Goal: Transaction & Acquisition: Book appointment/travel/reservation

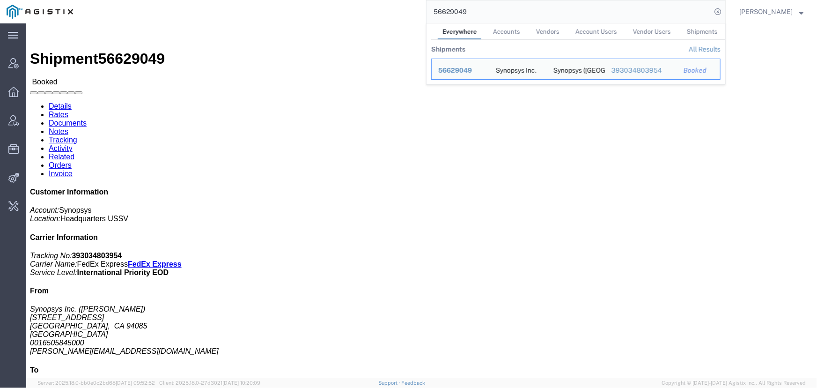
drag, startPoint x: 472, startPoint y: 13, endPoint x: 327, endPoint y: 9, distance: 144.3
click at [327, 9] on div "56629049 Everywhere Accounts Vendors Account Users Vendor Users Shipments Shipm…" at bounding box center [403, 11] width 646 height 23
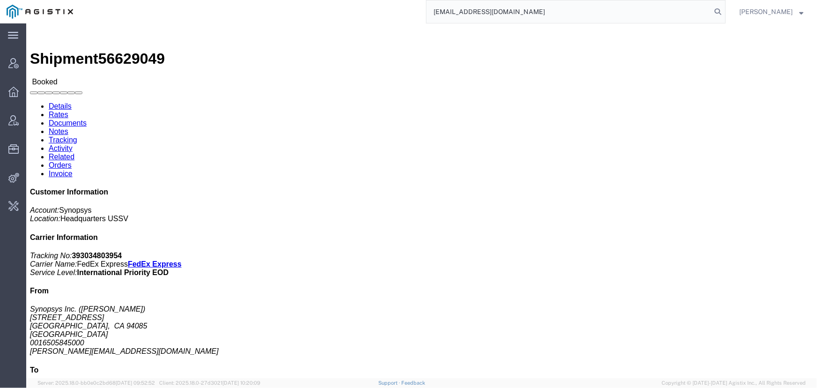
type input "offline@pgw.com"
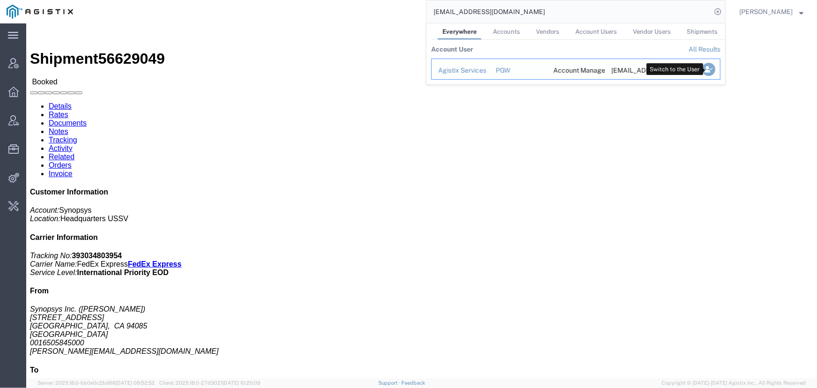
click at [712, 67] on icon "Search Results" at bounding box center [708, 69] width 13 height 13
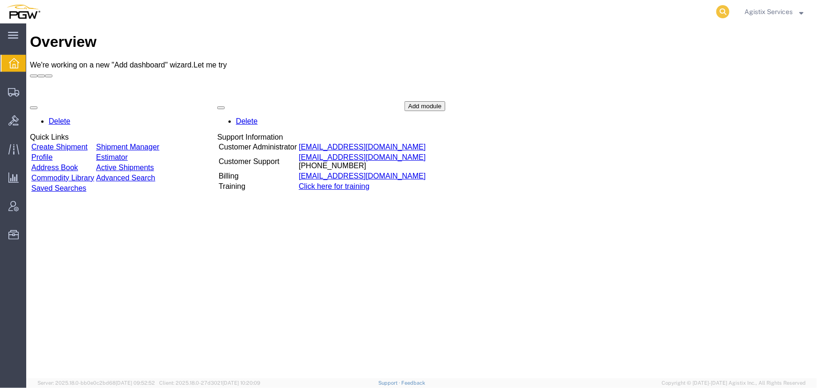
click at [718, 12] on icon at bounding box center [722, 11] width 13 height 13
type input "956117181"
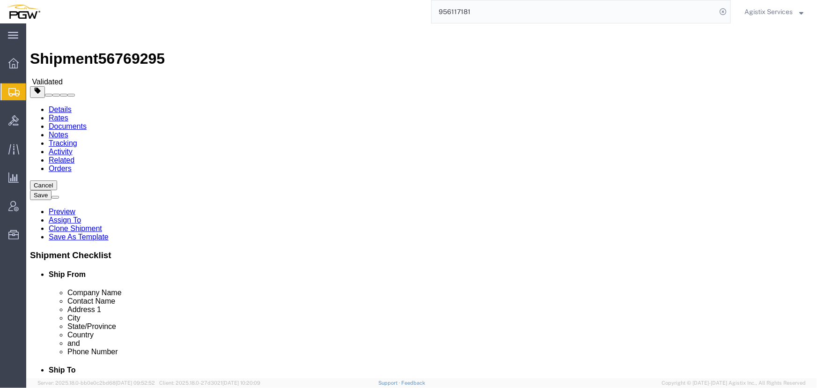
select select "28529"
select select "28521"
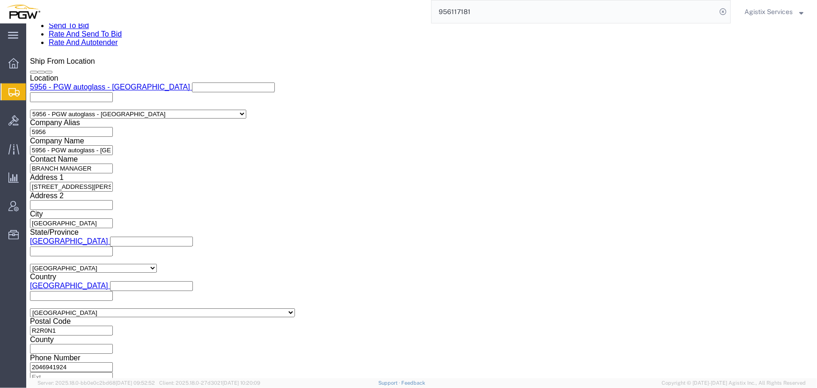
scroll to position [597, 0]
click select "Select Air Less than Truckload Multi-Leg Ocean Freight Rail Small Parcel Truckl…"
select select "LTL"
click select "Select Air Less than Truckload Multi-Leg Ocean Freight Rail Small Parcel Truckl…"
click button "Rate Shipment"
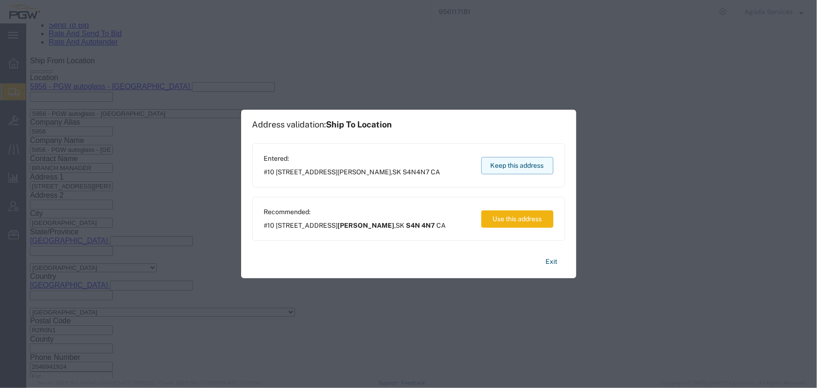
click at [500, 172] on button "Keep this address" at bounding box center [517, 165] width 72 height 17
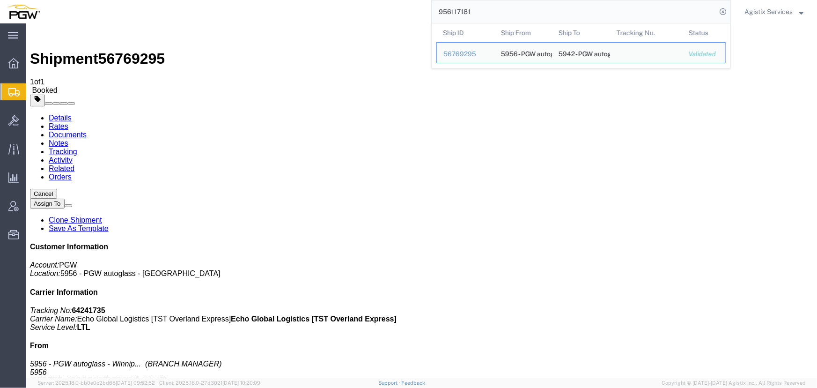
click at [486, 14] on input "956117181" at bounding box center [574, 11] width 285 height 22
drag, startPoint x: 486, startPoint y: 14, endPoint x: 342, endPoint y: 4, distance: 143.6
click at [342, 4] on div "956117181 Ship ID Ship From Ship To Tracking Nu. Status Ship ID 56769295 Ship F…" at bounding box center [389, 11] width 684 height 23
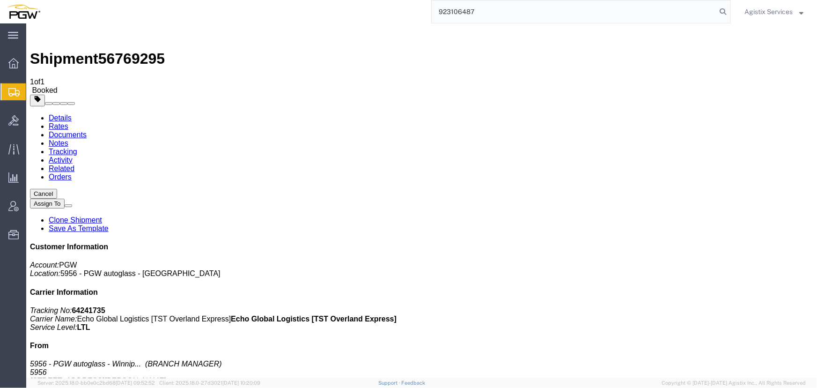
type input "923106487"
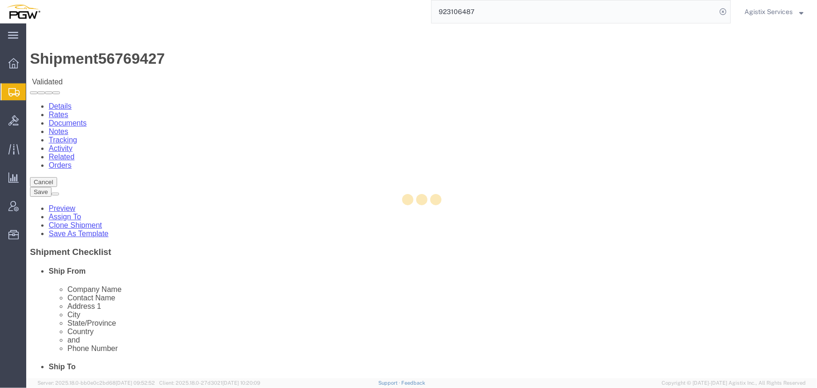
select select "28509"
select select "28523"
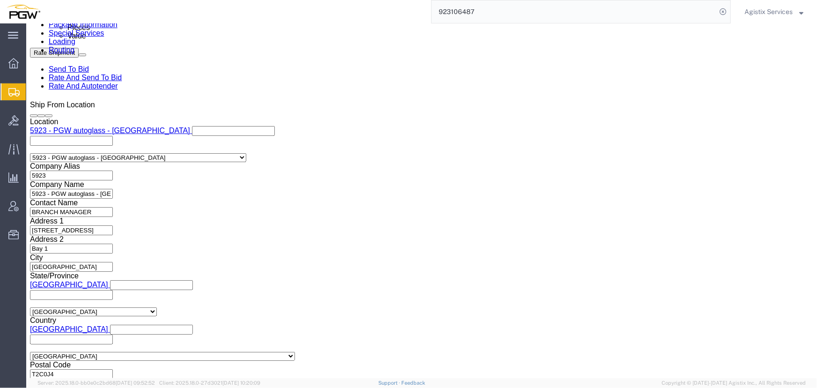
scroll to position [553, 0]
click select "Select Air Less than Truckload Multi-Leg Ocean Freight Rail Small Parcel Truckl…"
select select "LTL"
click select "Select Air Less than Truckload Multi-Leg Ocean Freight Rail Small Parcel Truckl…"
click button "Rate Shipment"
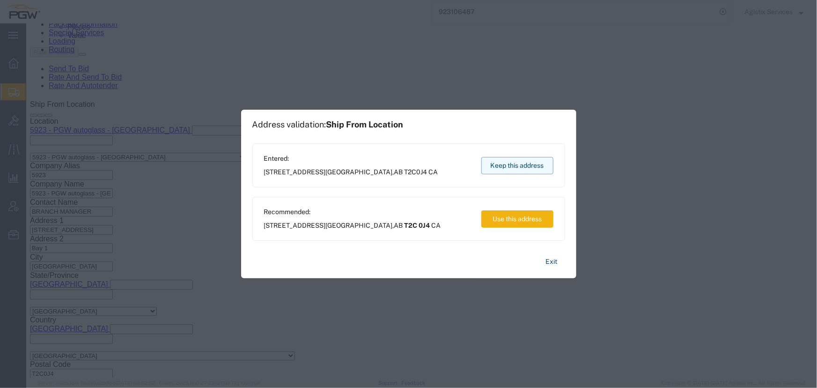
click at [498, 169] on button "Keep this address" at bounding box center [517, 165] width 72 height 17
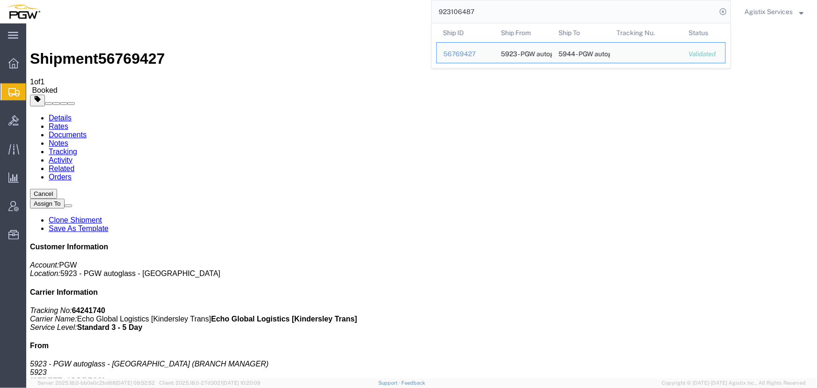
drag, startPoint x: 508, startPoint y: 14, endPoint x: 226, endPoint y: 20, distance: 281.5
click at [226, 20] on div "923106487 Ship ID Ship From Ship To Tracking Nu. Status Ship ID 56769427 Ship F…" at bounding box center [389, 11] width 684 height 23
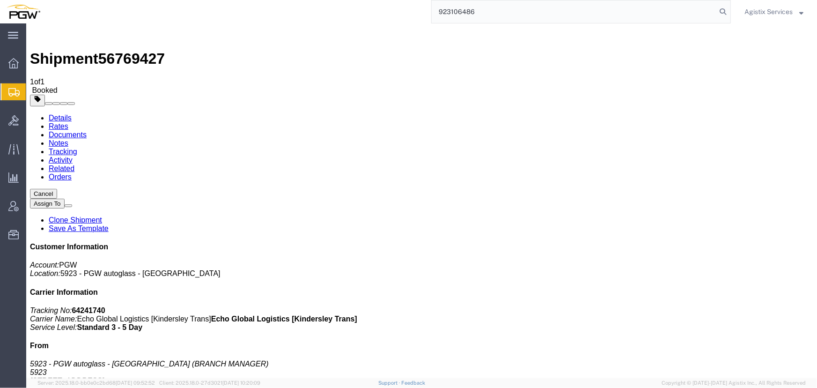
type input "923106486"
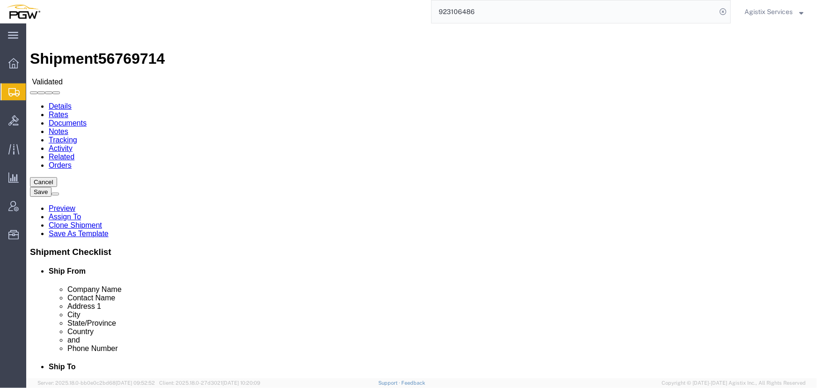
select select "28509"
select select "28521"
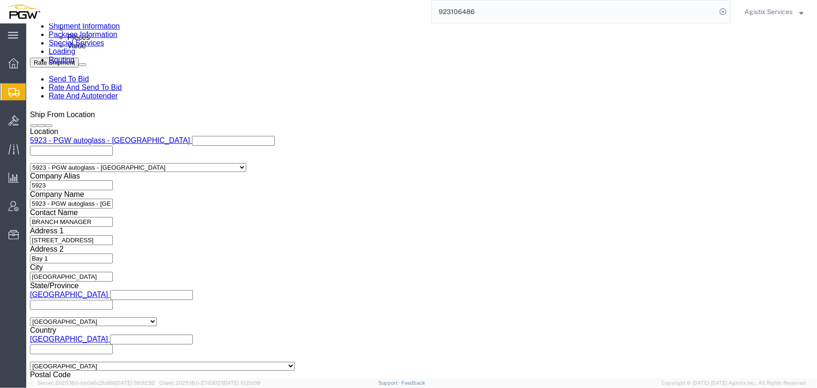
scroll to position [553, 0]
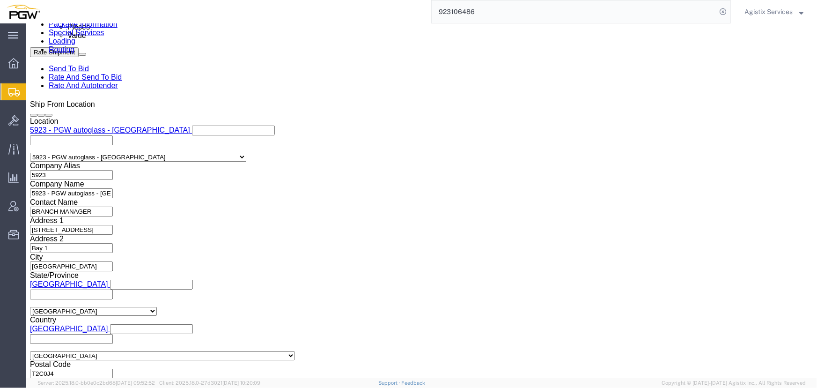
click select "Select Air Less than Truckload Multi-Leg Ocean Freight Rail Small Parcel Truckl…"
select select "LTL"
click select "Select Air Less than Truckload Multi-Leg Ocean Freight Rail Small Parcel Truckl…"
click button "Rate Shipment"
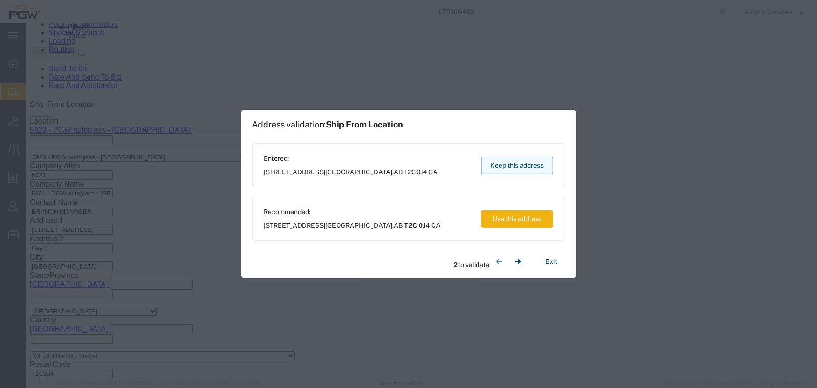
click at [507, 163] on button "Keep this address" at bounding box center [517, 165] width 72 height 17
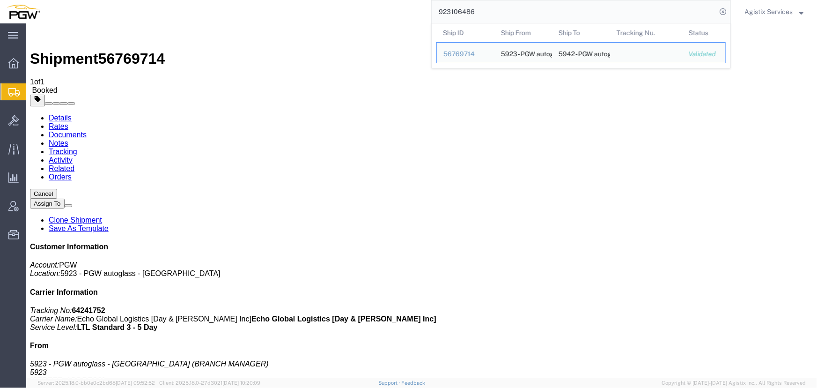
drag, startPoint x: 492, startPoint y: 13, endPoint x: 302, endPoint y: 7, distance: 189.7
click at [302, 7] on div "923106486 Ship ID Ship From Ship To Tracking Nu. Status Ship ID 56769714 Ship F…" at bounding box center [389, 11] width 684 height 23
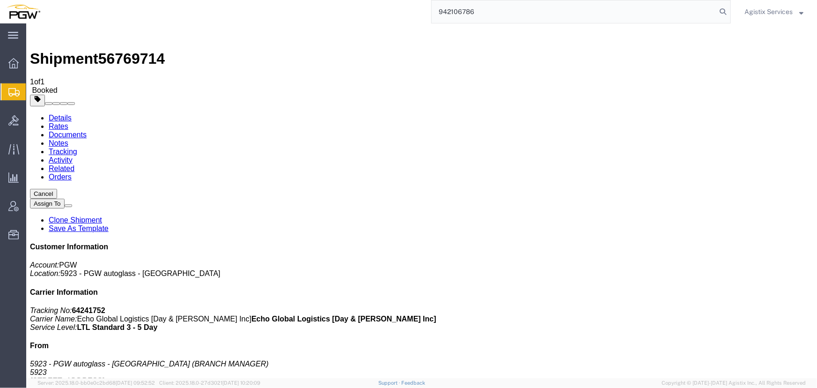
type input "942106786"
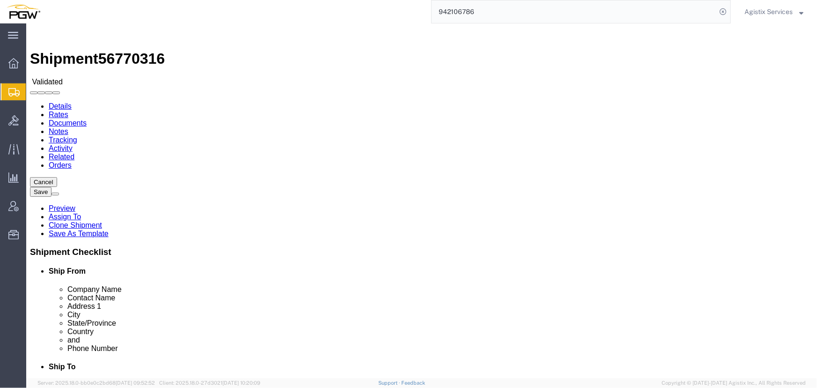
select select "28521"
select select "28529"
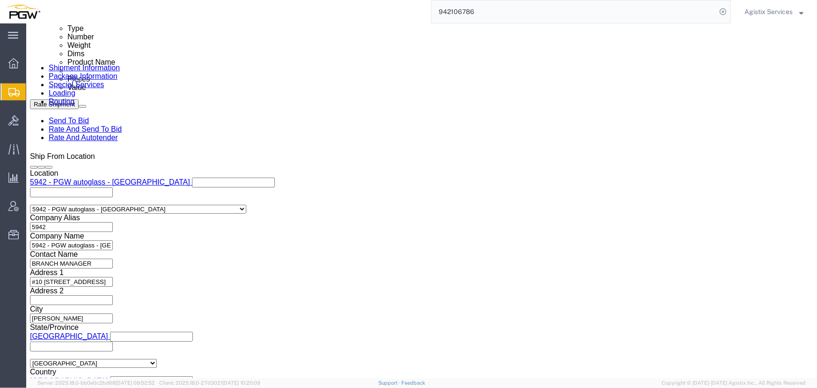
scroll to position [510, 0]
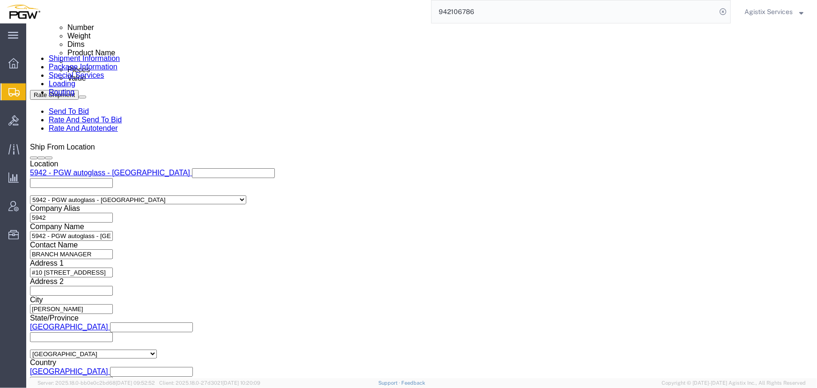
drag, startPoint x: 538, startPoint y: 182, endPoint x: 515, endPoint y: 183, distance: 23.0
click button "Add reference"
click select "Select Account Type Activity ID Airline Appointment Number ASN Batch Request # …"
select select "PRONUMBER"
click select "Select Account Type Activity ID Airline Appointment Number ASN Batch Request # …"
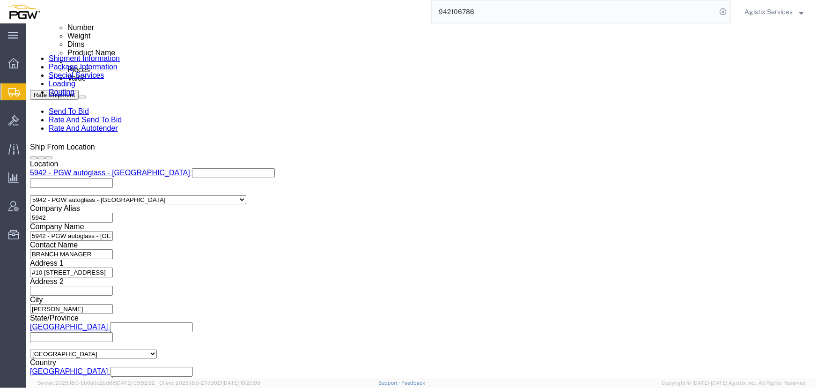
click input "839 2009552 942-1265080 942-1265069 942-1265041 942-1265059 942-1265076 942-126…"
type input "839 2009552 942-1265080 942-1265069"
click input "text"
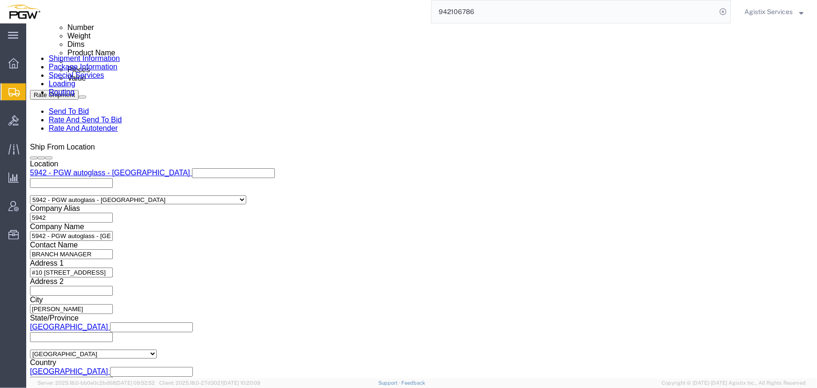
paste input "942-1265041 942-1265059 942-1265076 942-1265081 942-1265086 942-1265091"
type input "942-1265041 942-1265059 942-1265076 942-1265081 942-1265086 942-1265091"
click button "Add reference"
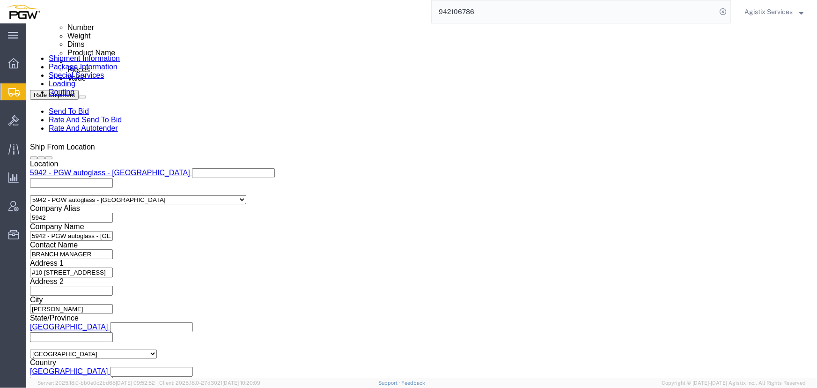
click select "Select Account Type Activity ID Airline Appointment Number ASN Batch Request # …"
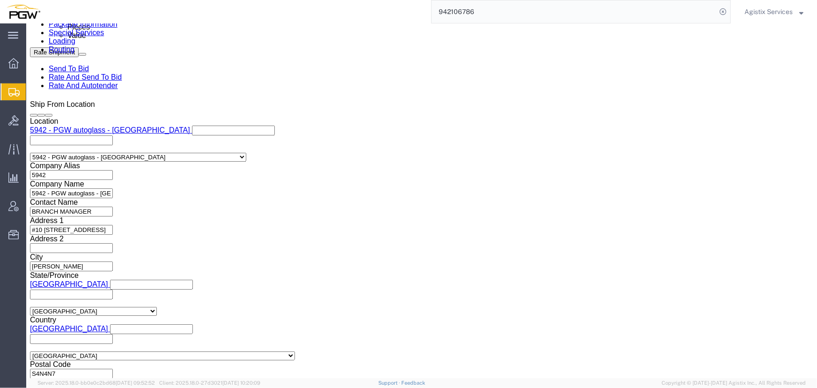
click select "Select Account Type Activity ID Airline Appointment Number ASN Batch Request # …"
select select "PRONUMBER"
click select "Select Account Type Activity ID Airline Appointment Number ASN Batch Request # …"
click input "942-1265041 942-1265059 942-1265076 942-1265081 942-1265086 942-1265091"
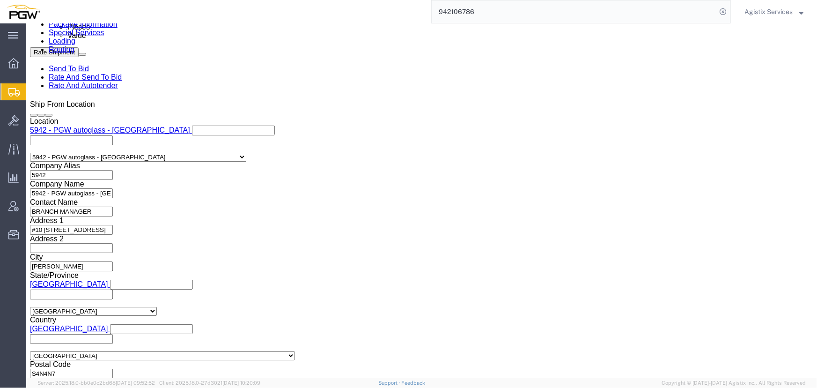
type input "942-1265041 942-1265059 942-1265076"
click input "text"
paste input "942-1265081 942-1265086 942-1265091"
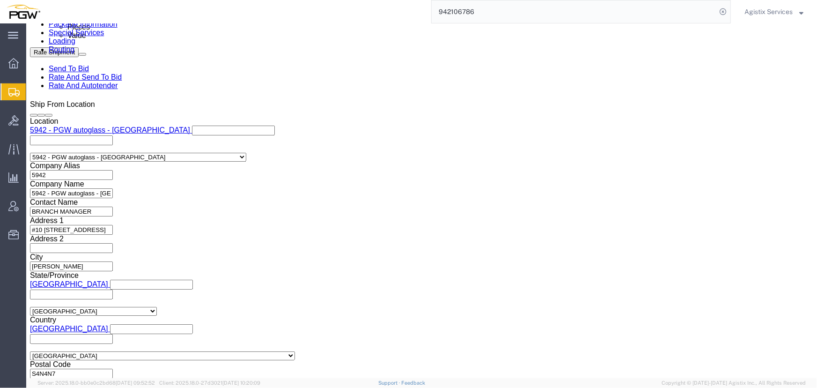
type input "942-1265081 942-1265086 942-1265091"
click div "Select Account Type Activity ID Airline Appointment Number ASN Batch Request # …"
click input "942-1265081 942-1265086 942-1265091"
click select "Select Air Less than Truckload Multi-Leg Ocean Freight Rail Small Parcel Truckl…"
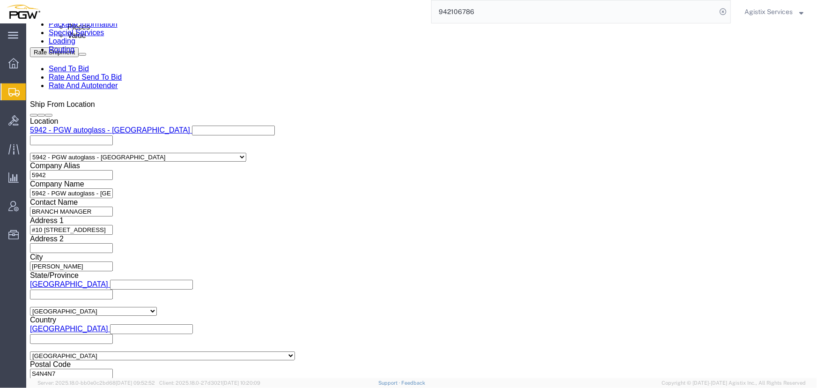
select select "LTL"
click select "Select Air Less than Truckload Multi-Leg Ocean Freight Rail Small Parcel Truckl…"
click button "Rate Shipment"
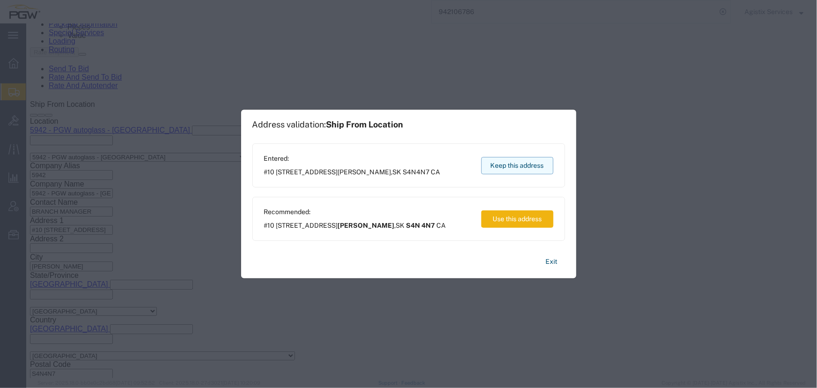
click at [516, 160] on button "Keep this address" at bounding box center [517, 165] width 72 height 17
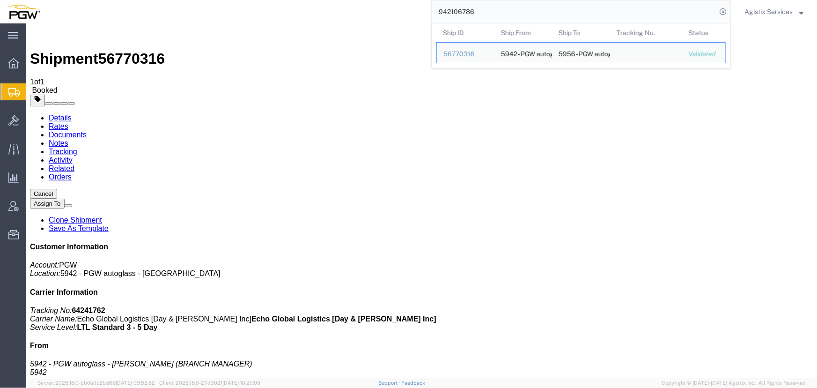
drag, startPoint x: 501, startPoint y: 14, endPoint x: 270, endPoint y: 9, distance: 231.3
click at [270, 9] on div "942106786 Ship ID Ship From Ship To Tracking Nu. Status Ship ID 56770316 Ship F…" at bounding box center [389, 11] width 684 height 23
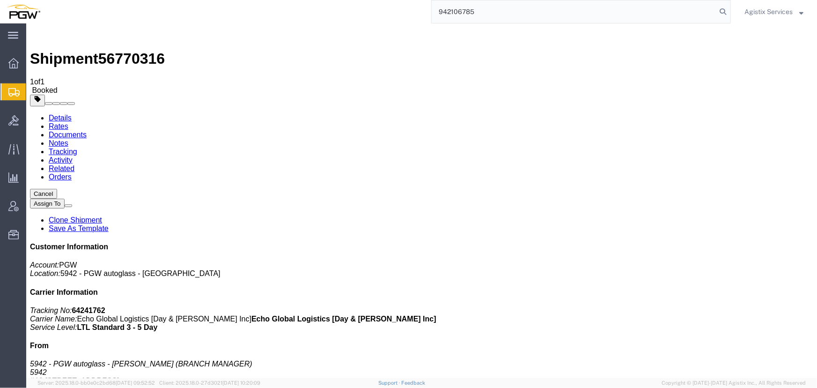
type input "942106785"
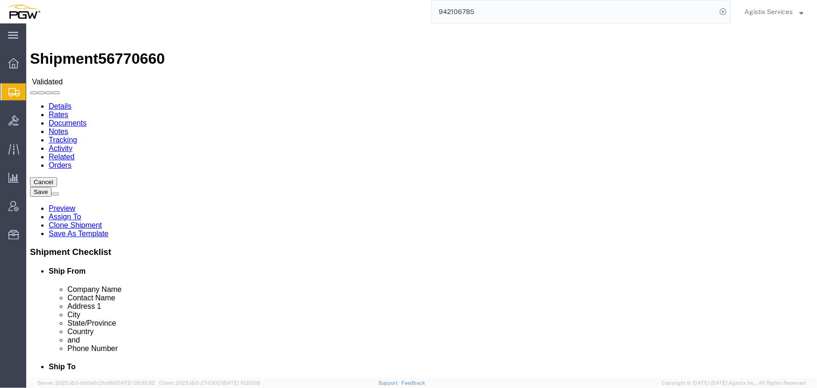
select select "28521"
select select "28509"
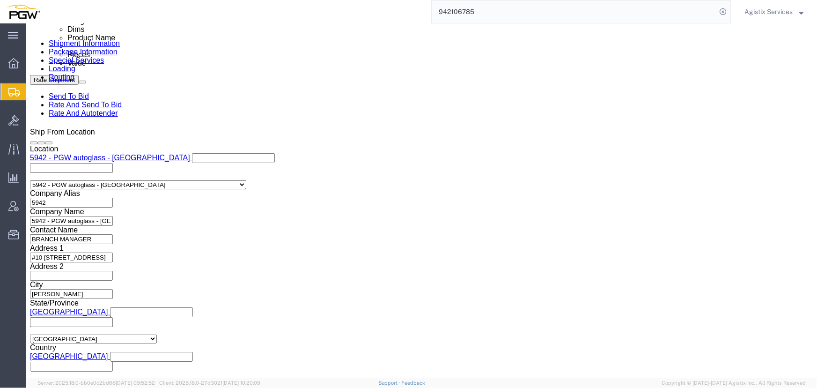
scroll to position [553, 0]
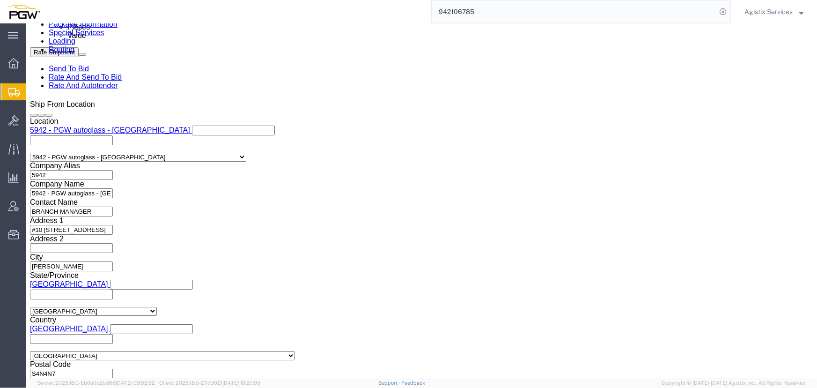
drag, startPoint x: 149, startPoint y: 168, endPoint x: 151, endPoint y: 162, distance: 5.5
click input "839 2009550 942-1264896 942-1264898 942-1264901 942-1264927 942-1264946 942-126…"
type input "839 2009550 942-1264896 942-1264898"
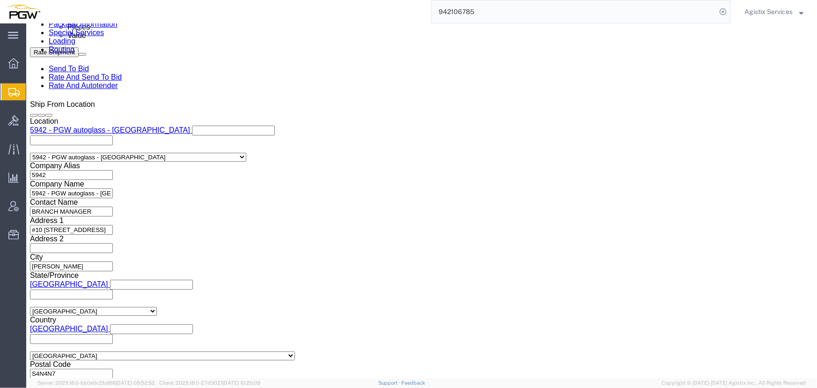
click button "Add reference"
click select "Select Account Type Activity ID Airline Appointment Number ASN Batch Request # …"
select select "PRONUMBER"
click select "Select Account Type Activity ID Airline Appointment Number ASN Batch Request # …"
click input "text"
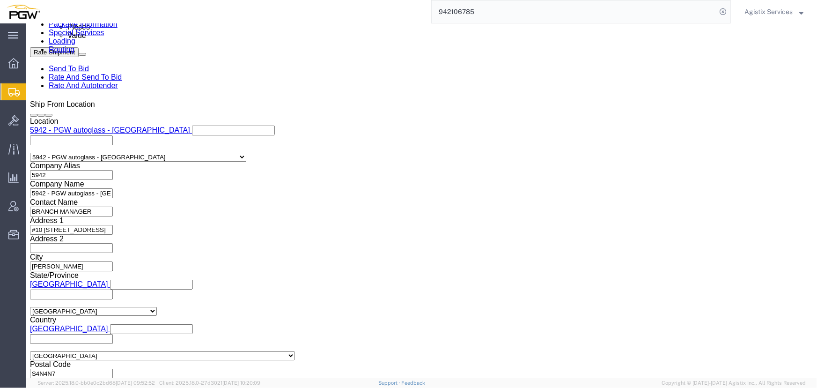
paste input "942-1264901 942-1264927 942-1264946 942-1264978"
click div "Select Account Type Activity ID Airline Appointment Number ASN Batch Request # …"
click input "942-1264901 942-1264927 942-1264946 942-1264978"
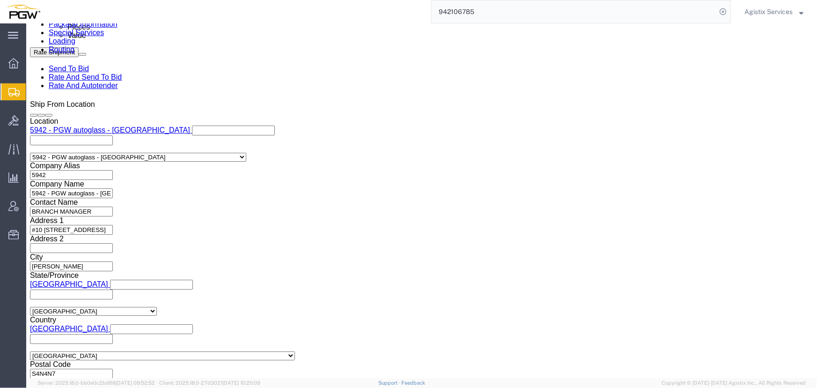
scroll to position [0, 56]
type input "942-1264901 942-1264927 942-1264946"
click button "Add reference"
click select "Select Account Type Activity ID Airline Appointment Number ASN Batch Request # …"
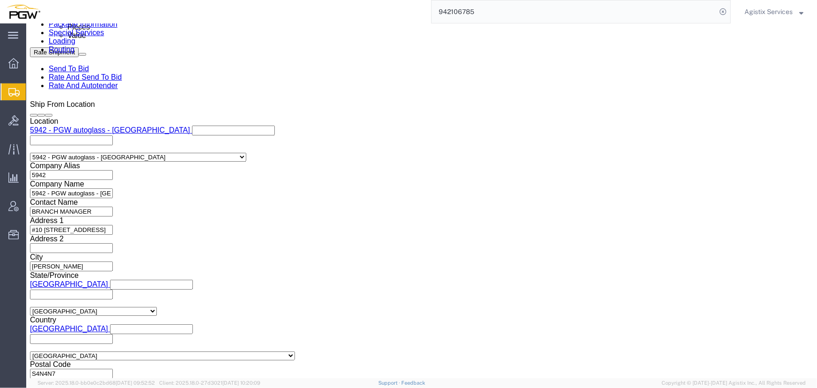
select select "PRONUMBER"
click select "Select Account Type Activity ID Airline Appointment Number ASN Batch Request # …"
click input "text"
paste input "942-1264978"
type input "942-1264978"
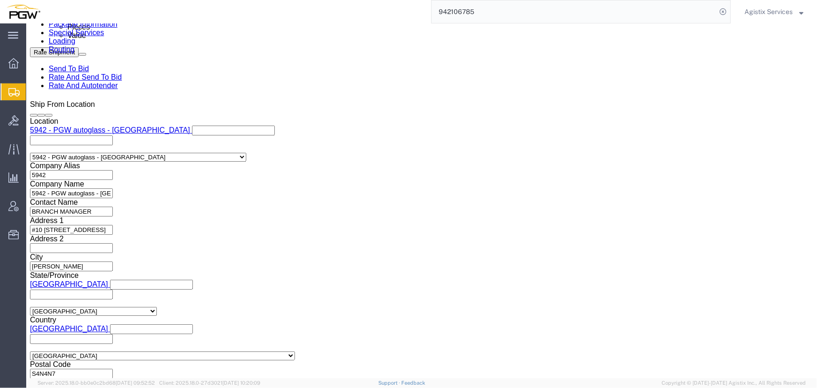
click select "Select Air Less than Truckload Multi-Leg Ocean Freight Rail Small Parcel Truckl…"
select select "LTL"
click select "Select Air Less than Truckload Multi-Leg Ocean Freight Rail Small Parcel Truckl…"
click button "Rate Shipment"
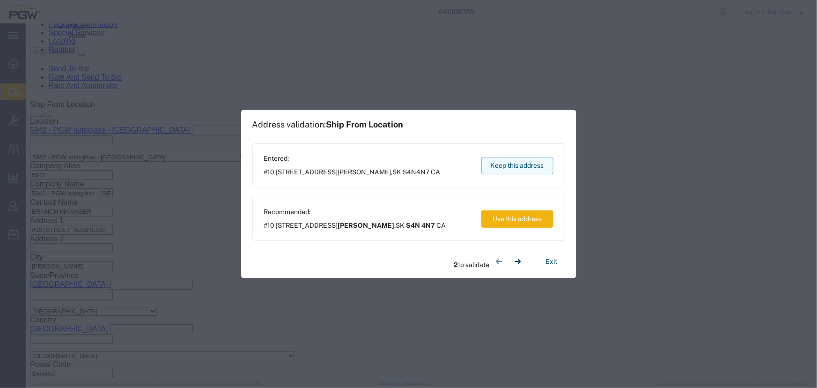
click at [517, 169] on button "Keep this address" at bounding box center [517, 165] width 72 height 17
click at [502, 169] on button "Keep this address" at bounding box center [517, 165] width 72 height 17
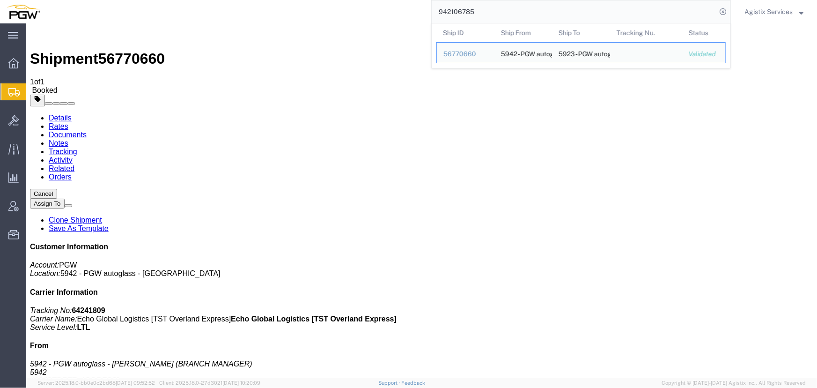
click at [512, 8] on input "942106785" at bounding box center [574, 11] width 285 height 22
drag, startPoint x: 511, startPoint y: 8, endPoint x: 337, endPoint y: 7, distance: 174.7
click at [337, 7] on div "942106785 Ship ID Ship From Ship To Tracking Nu. Status Ship ID 56770660 Ship F…" at bounding box center [389, 11] width 684 height 23
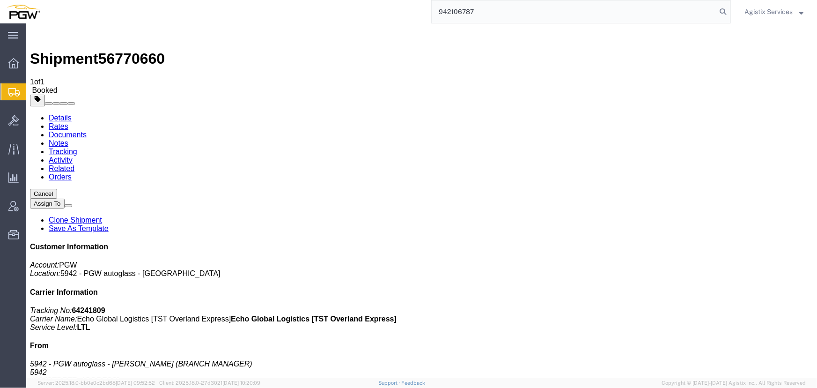
type input "942106787"
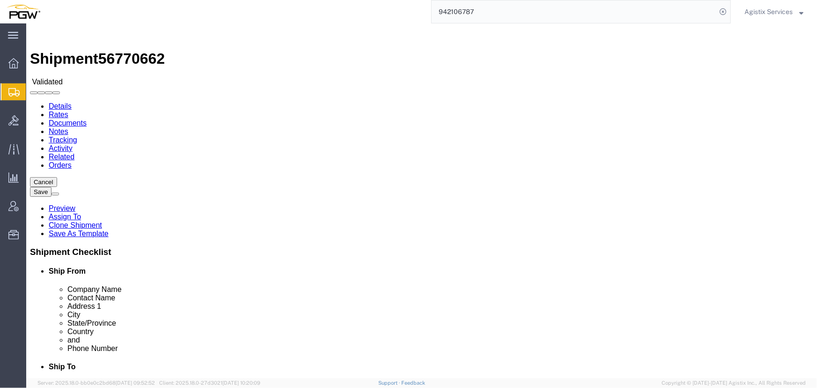
select select "28521"
select select "28529"
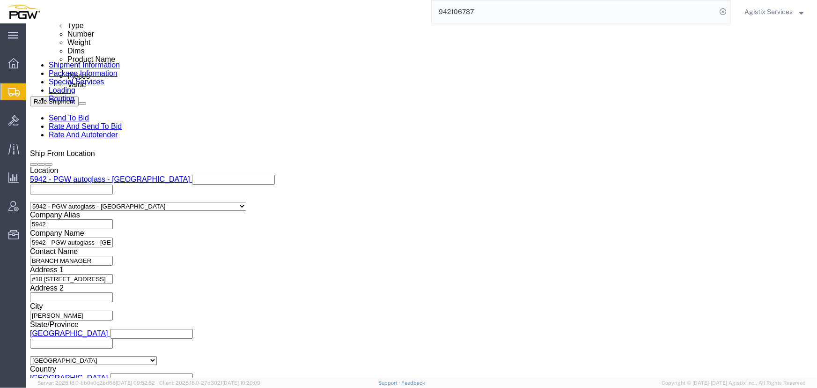
scroll to position [553, 0]
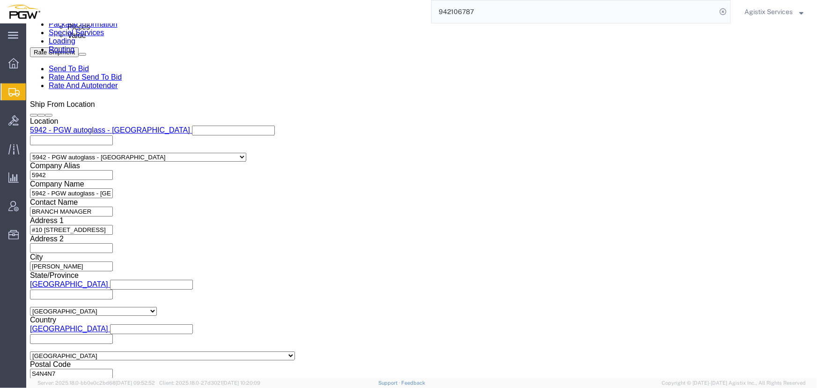
click button "Add reference"
click input "839 2009551 942-1264937 942-1264942 942-1264885 942-1264889 942-12674969 942-12…"
type input "839 2009551 942-1264937 942-1264942"
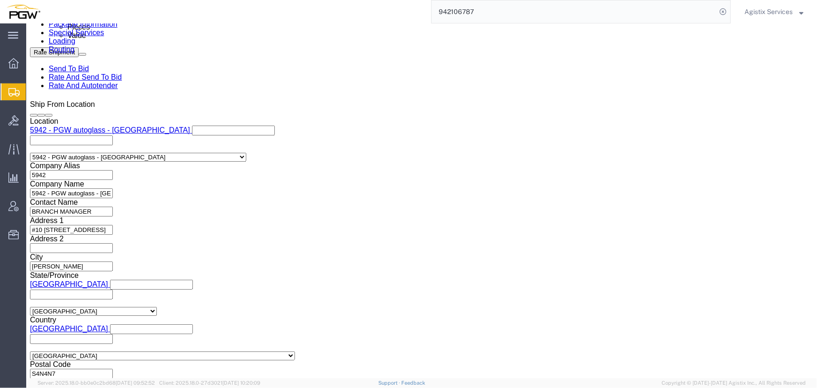
click input "text"
paste input "942-1264885 942-1264889 942-12674969 942-1264968 942-1264964 942-1264928"
type input "942-1264885 942-1264889 942-12674969 942-1264968 942-1264964 942-1264928"
click select "Select Account Type Activity ID Airline Appointment Number ASN Batch Request # …"
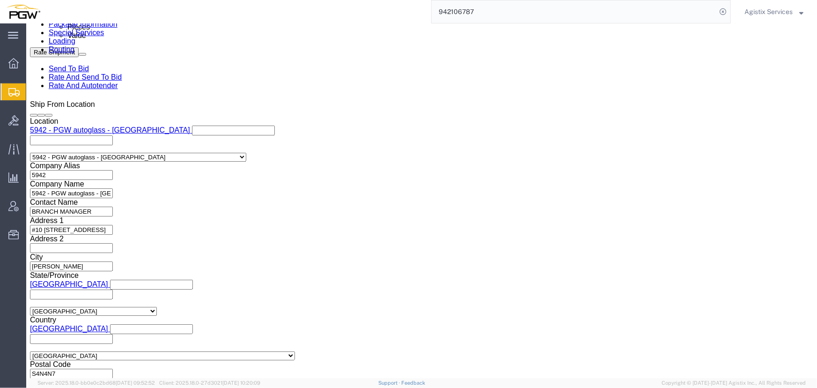
scroll to position [0, 0]
select select "PRONUMBER"
click select "Select Account Type Activity ID Airline Appointment Number ASN Batch Request # …"
click input "942-1264885 942-1264889 942-12674969 942-1264968 942-1264964 942-1264928"
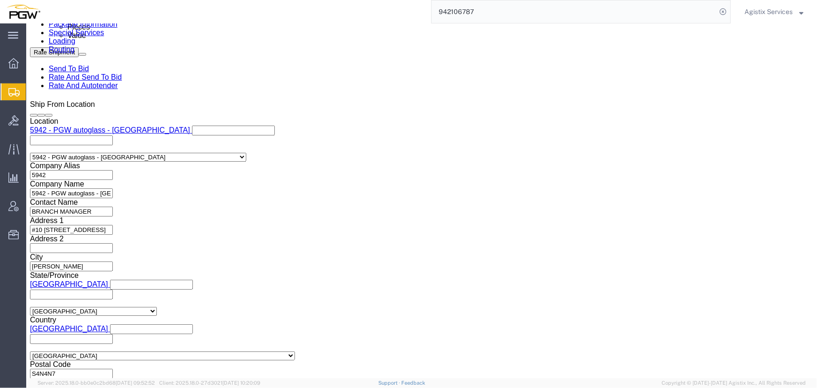
type input "942-1264885 942-1264889 942-12674969"
click div "Select Account Type Activity ID Airline Appointment Number ASN Batch Request # …"
click button "Add reference"
click select "Select Account Type Activity ID Airline Appointment Number ASN Batch Request # …"
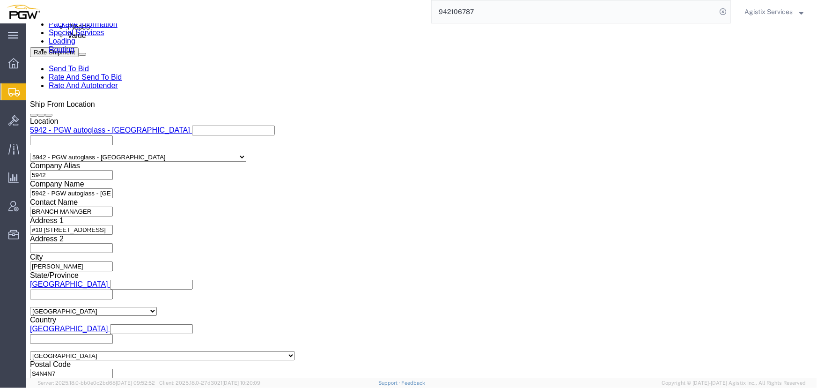
select select "PRONUMBER"
click select "Select Account Type Activity ID Airline Appointment Number ASN Batch Request # …"
click input "text"
paste input "942-1264968 942-1264964 942-1264928"
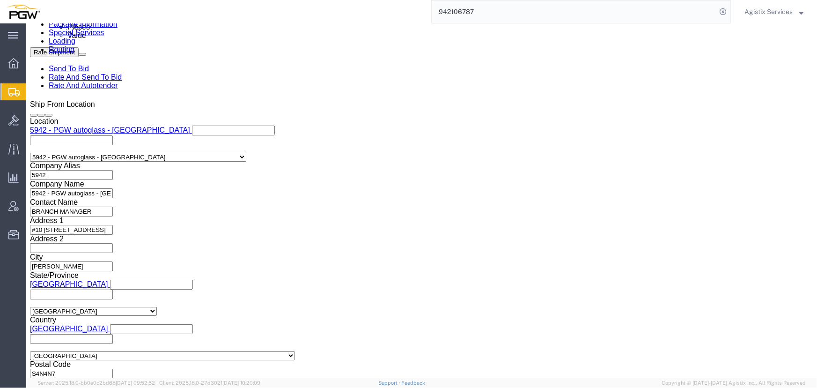
type input "942-1264968 942-1264964 942-1264928"
click div "Select Account Type Activity ID Airline Appointment Number ASN Batch Request # …"
click input "942-1264968 942-1264964 942-1264928"
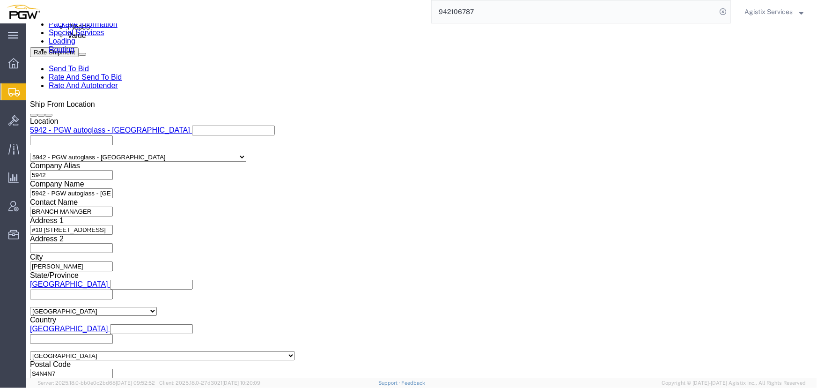
click select "Select Air Less than Truckload Multi-Leg Ocean Freight Rail Small Parcel Truckl…"
select select "LTL"
click select "Select Air Less than Truckload Multi-Leg Ocean Freight Rail Small Parcel Truckl…"
click button "Rate Shipment"
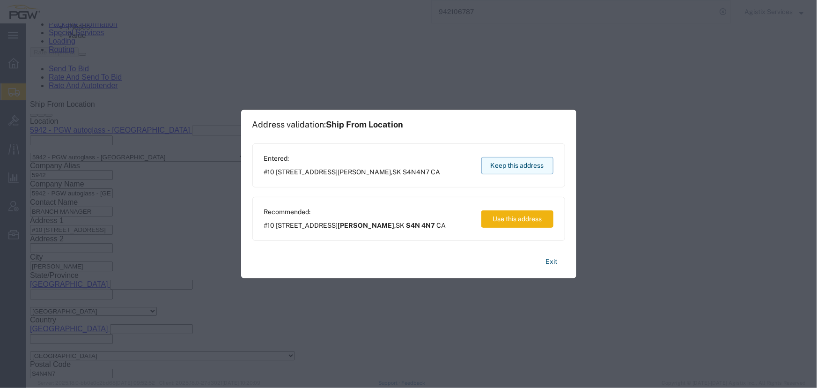
click at [510, 168] on button "Keep this address" at bounding box center [517, 165] width 72 height 17
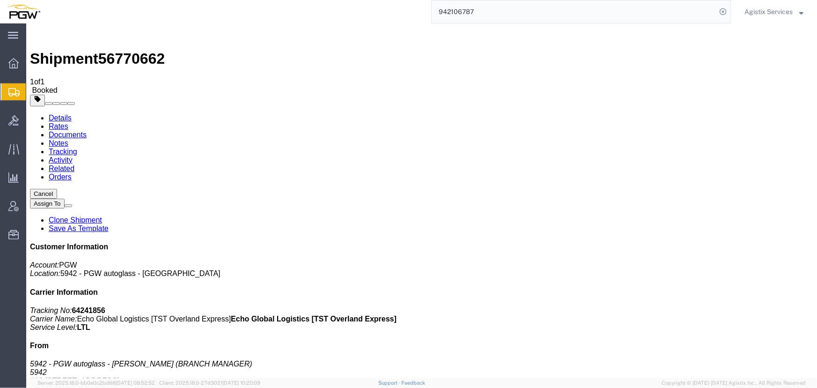
click at [510, 10] on input "942106787" at bounding box center [574, 11] width 285 height 22
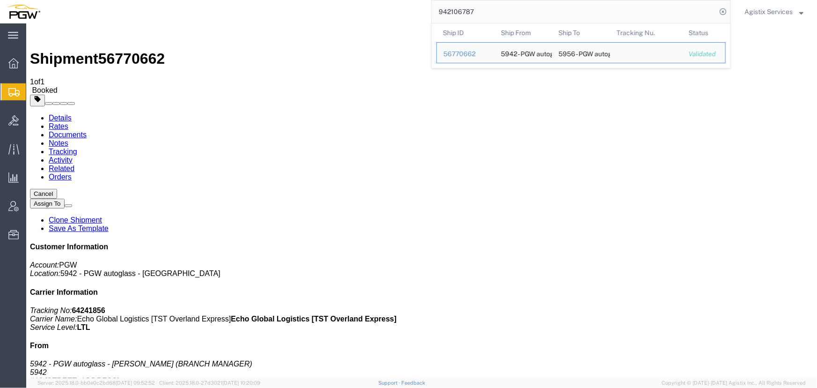
drag, startPoint x: 510, startPoint y: 11, endPoint x: 311, endPoint y: 7, distance: 199.0
click at [311, 7] on div "942106787 Ship ID Ship From Ship To Tracking Nu. Status Ship ID 56770662 Ship F…" at bounding box center [389, 11] width 684 height 23
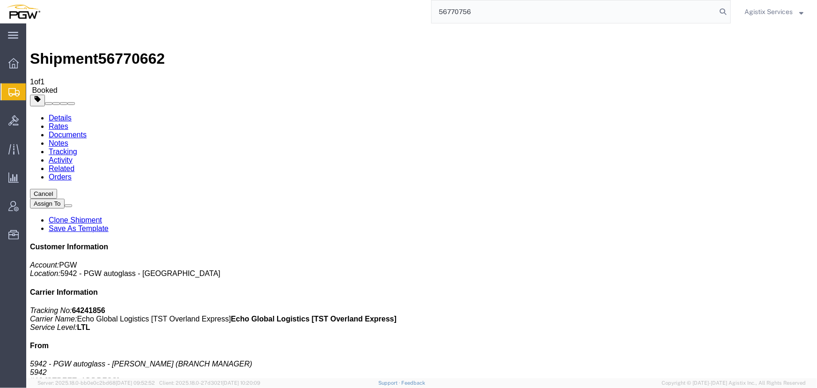
type input "56770756"
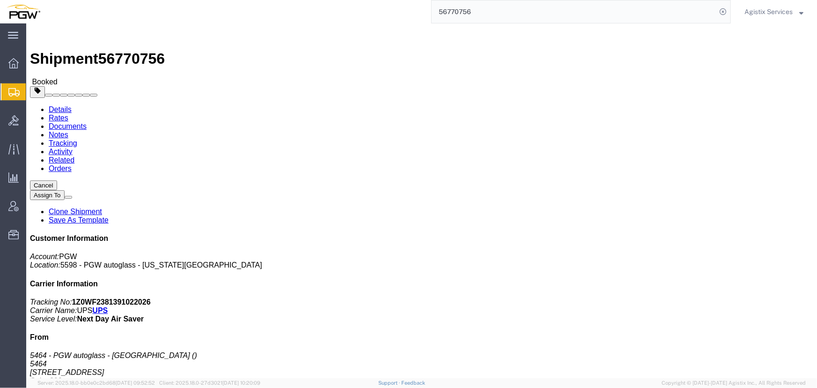
click span "button"
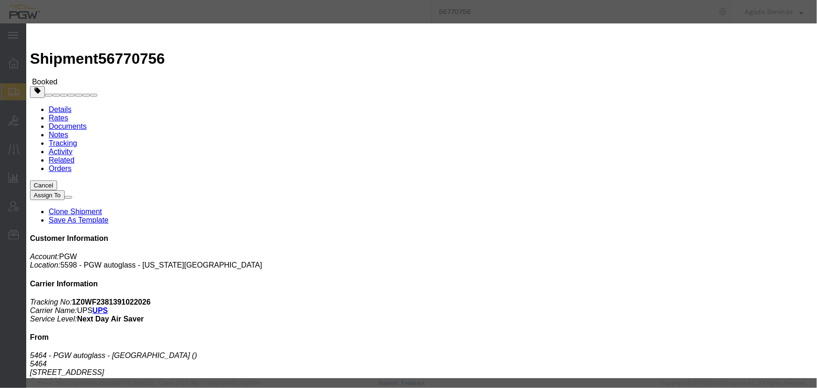
click div "[DATE] 6:27 PM"
type input "10:00 AM"
click button "Apply"
click div "[DATE] 9:27 PM"
type input "2:00 PM"
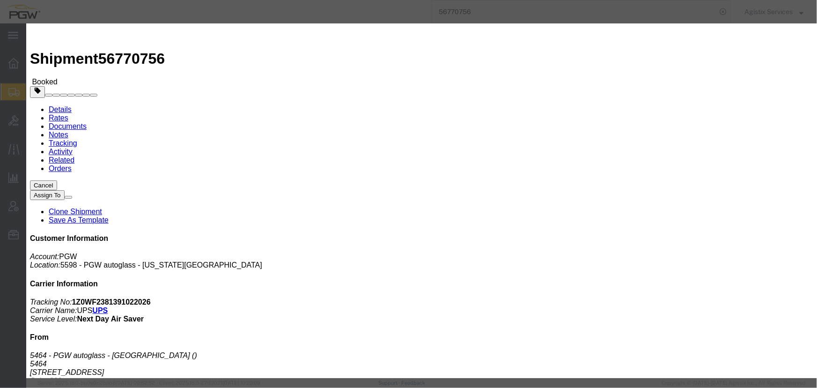
click button "Apply"
click button "Save"
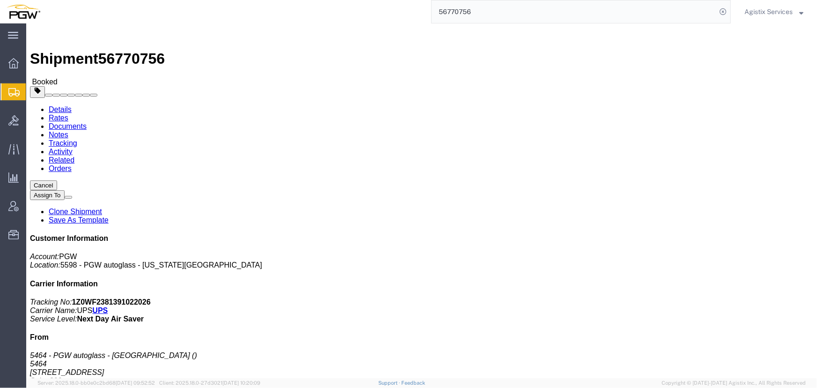
click icon "button"
click at [772, 10] on span "Agistix Services" at bounding box center [768, 12] width 48 height 10
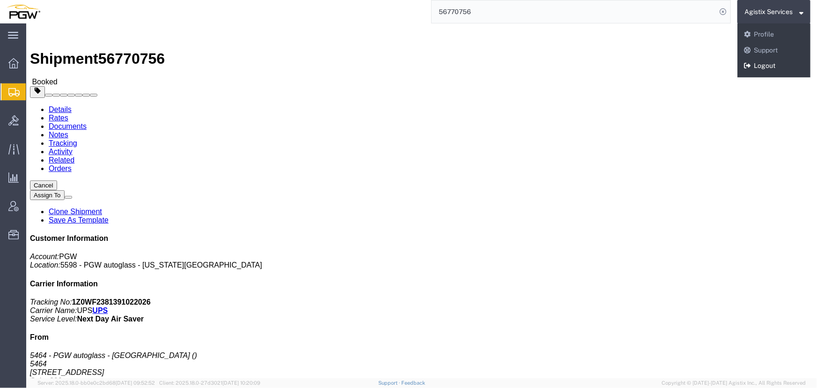
drag, startPoint x: 766, startPoint y: 68, endPoint x: 524, endPoint y: 20, distance: 246.7
click at [766, 68] on link "Logout" at bounding box center [773, 66] width 73 height 16
